Goal: Check status: Check status

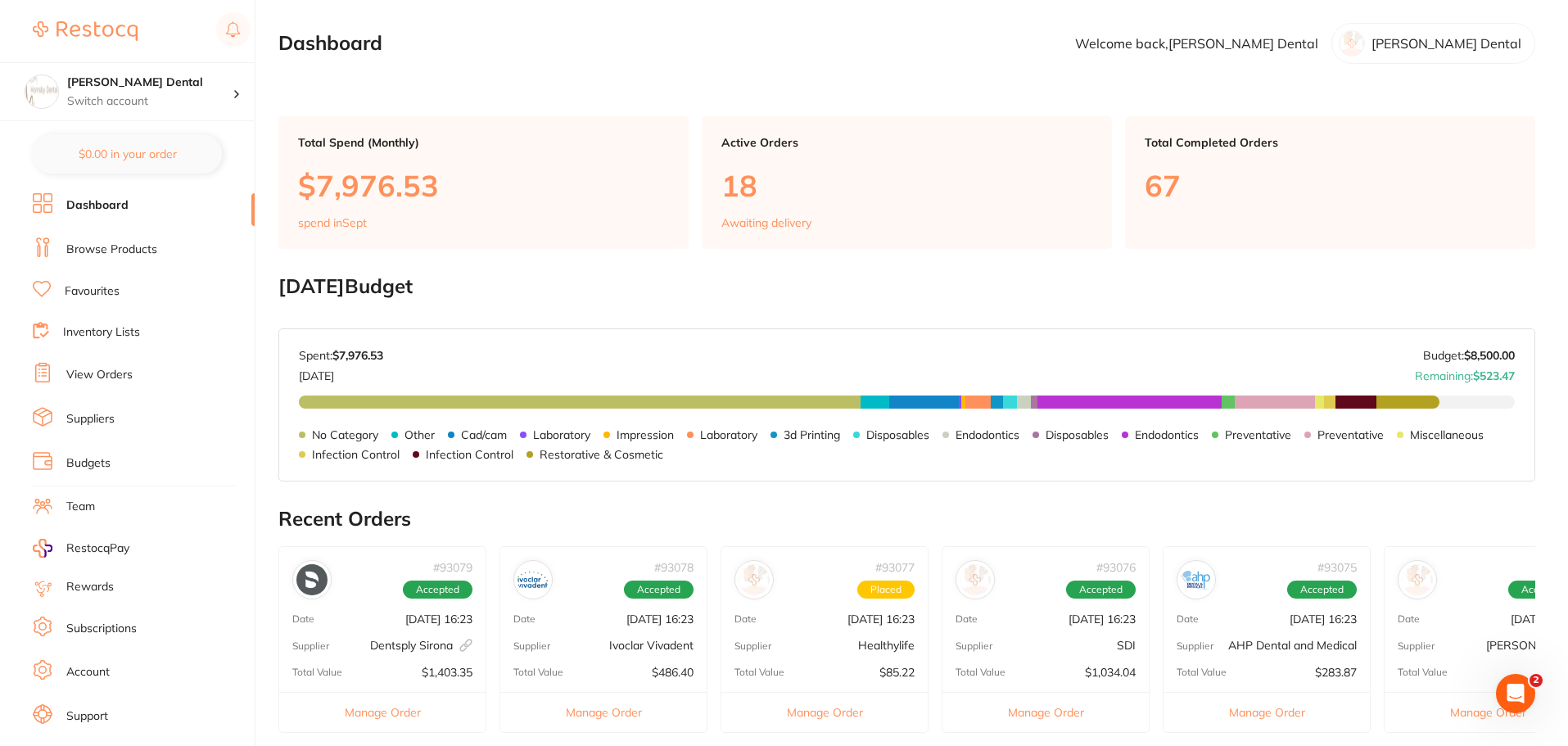
click at [921, 68] on main "Dashboard Welcome back, [PERSON_NAME] Dental [PERSON_NAME] Dental Total Spend (…" at bounding box center [923, 613] width 1289 height 1227
click at [911, 332] on div "[DATE] Budget: $8,500.00 Spent: $7,976.53 [DATE] Budget: $8,500.00 Remaining: $…" at bounding box center [907, 404] width 1256 height 151
click at [130, 378] on link "View Orders" at bounding box center [99, 375] width 66 height 16
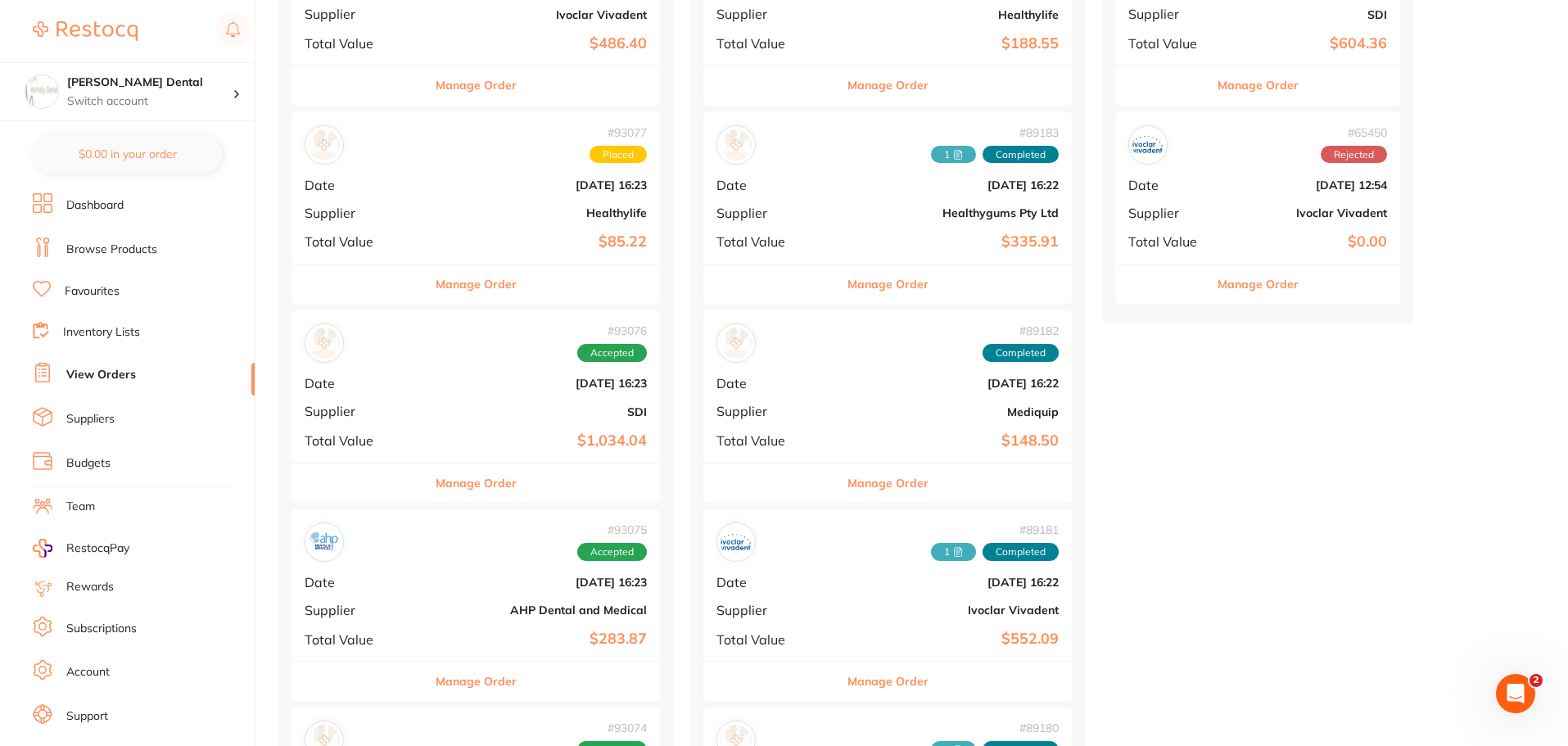
scroll to position [491, 0]
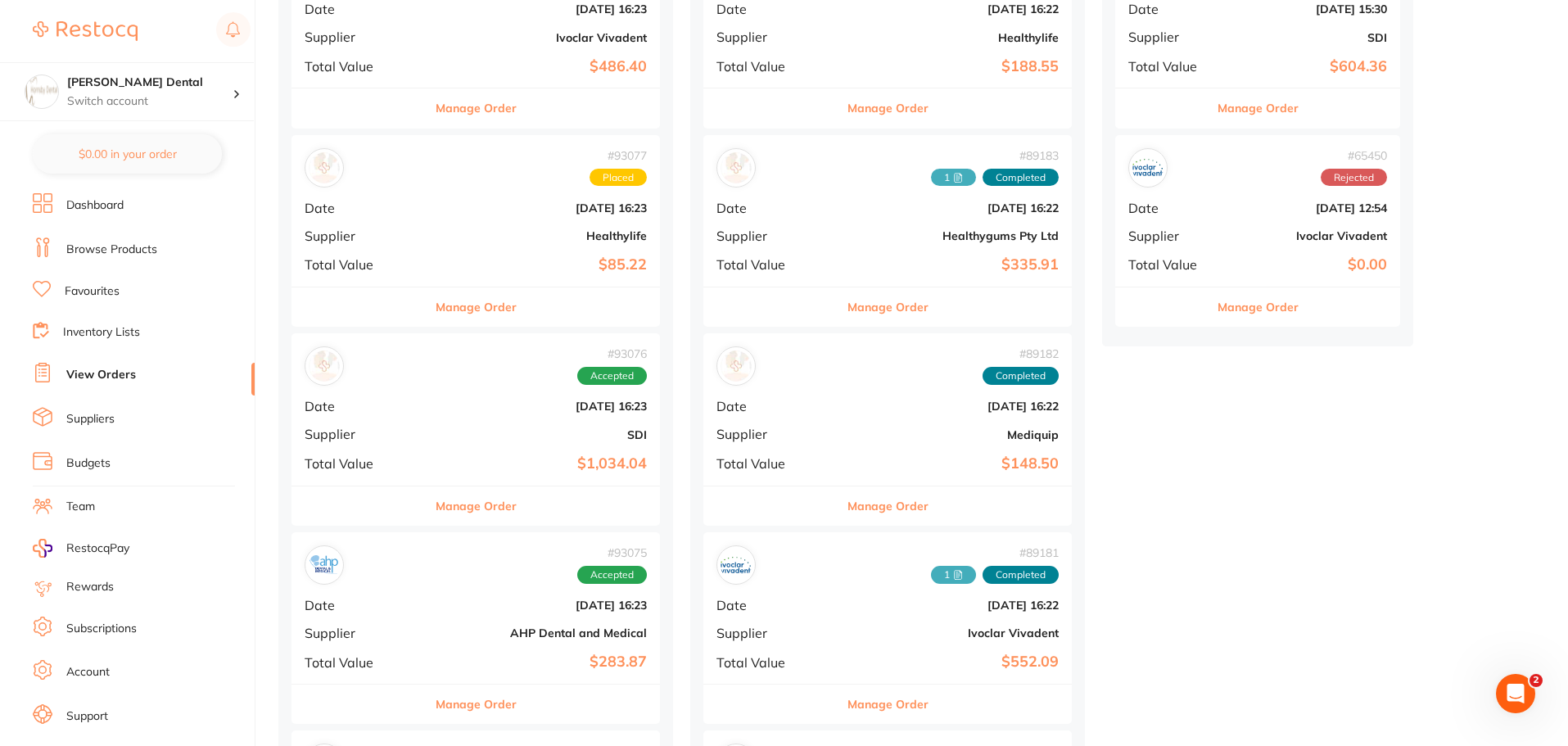
click at [449, 317] on button "Manage Order" at bounding box center [476, 306] width 81 height 39
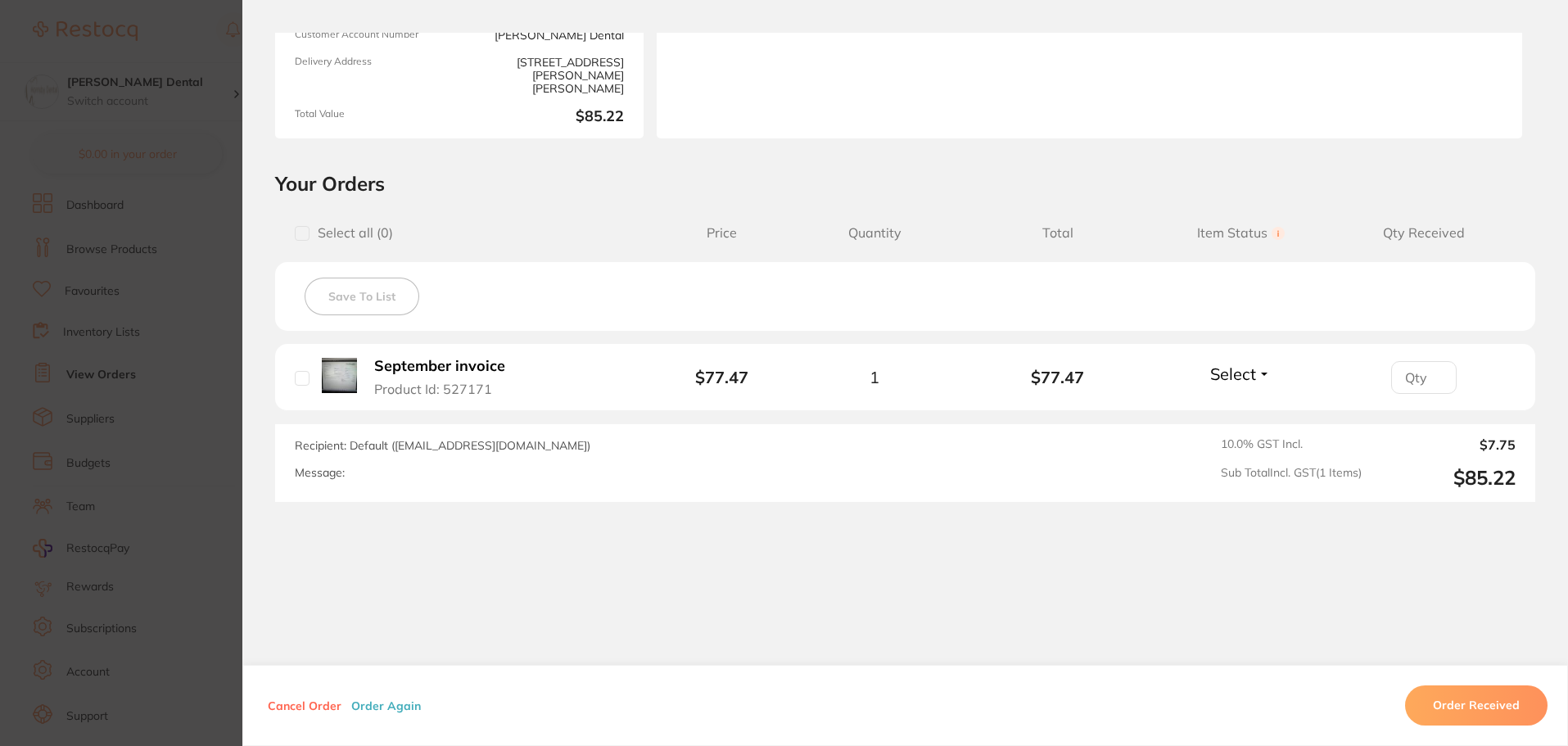
scroll to position [232, 0]
click at [443, 370] on b "September invoice" at bounding box center [439, 365] width 131 height 17
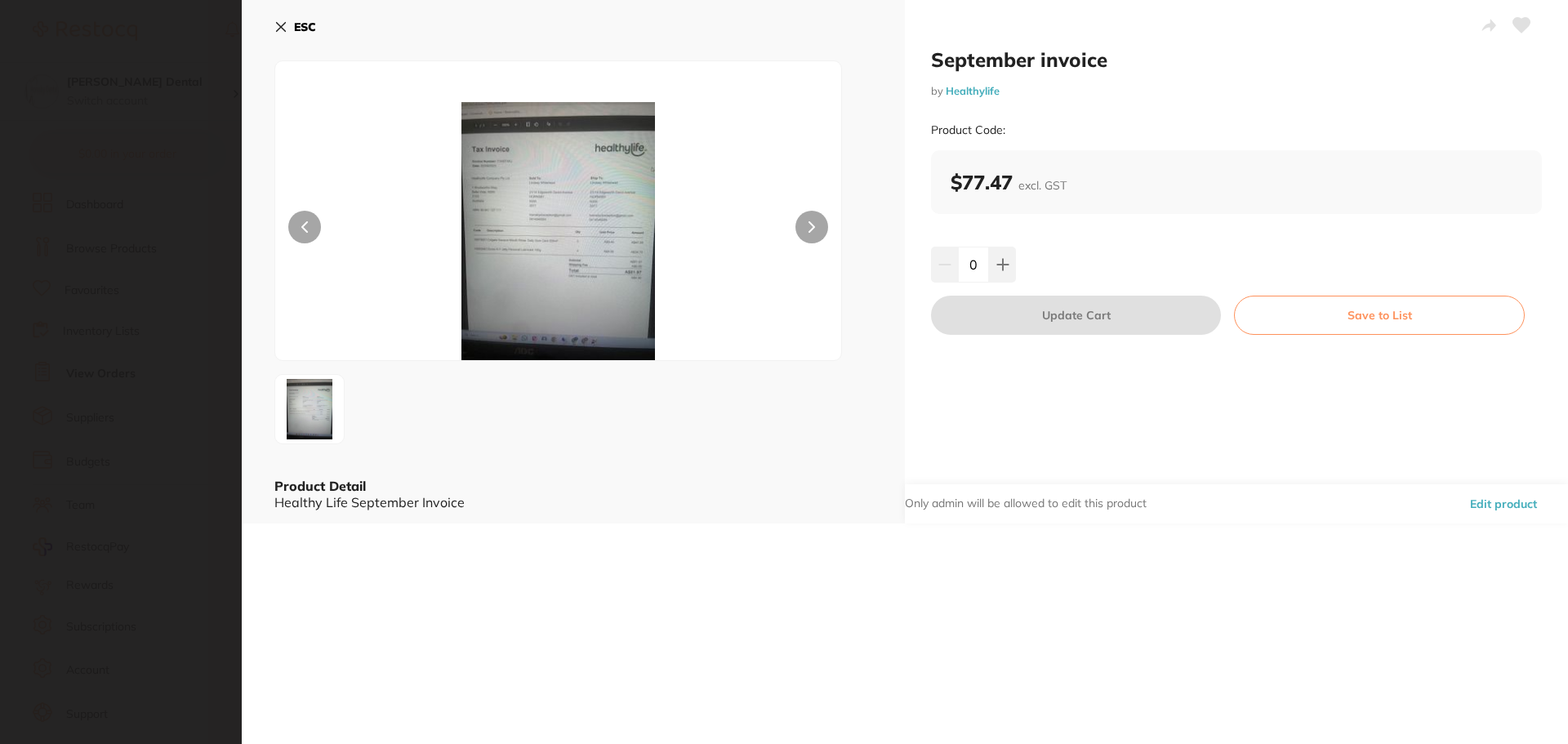
scroll to position [0, 0]
click at [590, 265] on img at bounding box center [558, 231] width 340 height 258
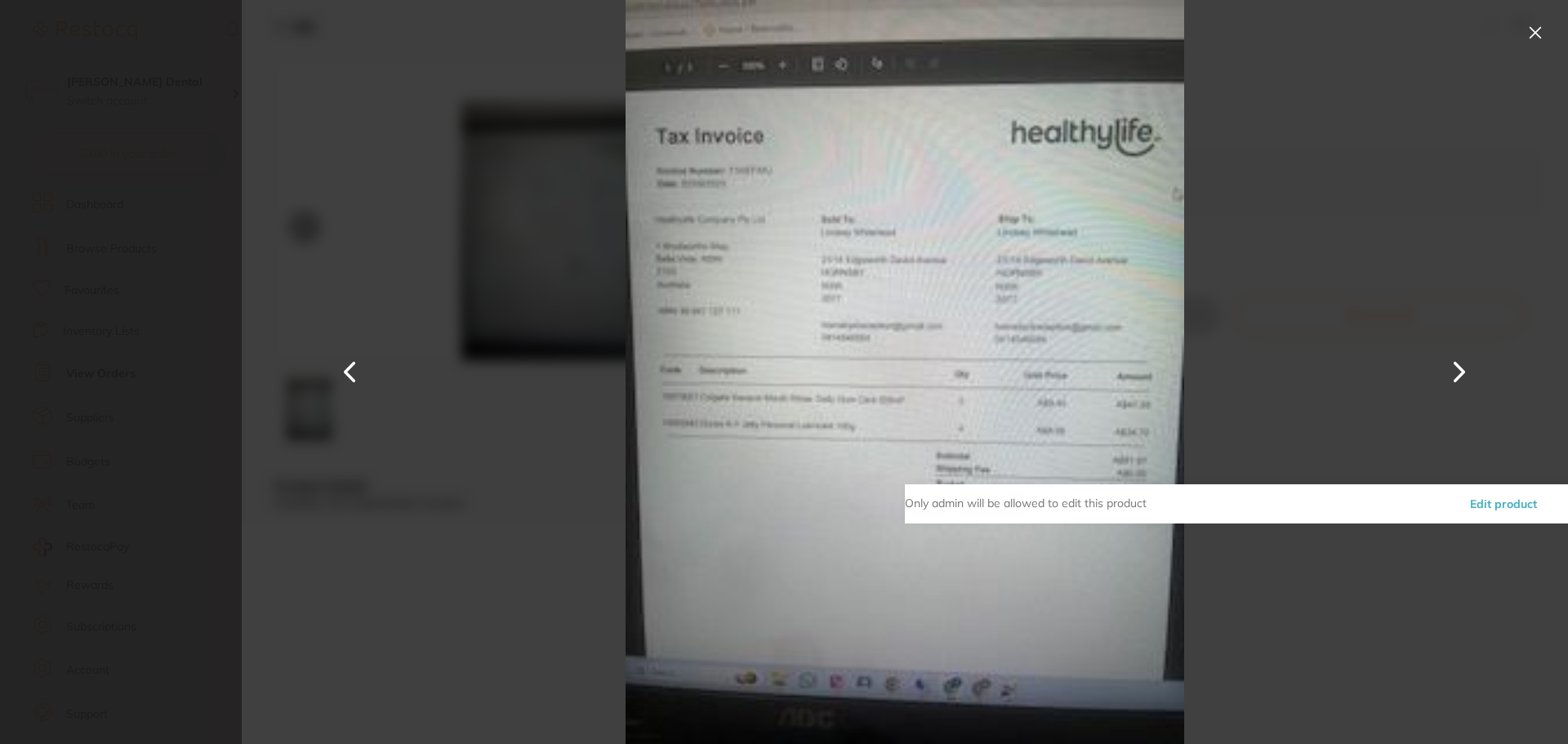
click at [1531, 34] on button at bounding box center [1535, 33] width 26 height 26
